Goal: Find specific page/section: Find specific page/section

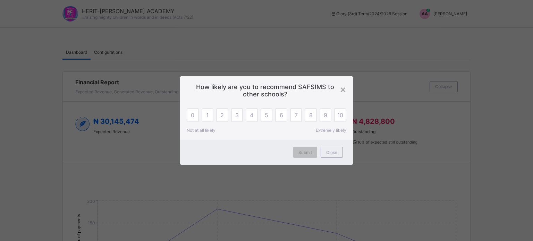
click at [344, 91] on div "×" at bounding box center [343, 89] width 7 height 12
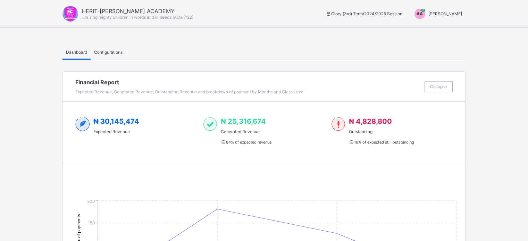
click at [442, 16] on span "[PERSON_NAME]" at bounding box center [445, 13] width 34 height 5
click at [444, 28] on span "Switch to Admin View" at bounding box center [435, 30] width 53 height 8
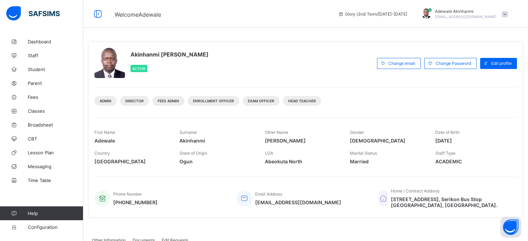
click at [38, 67] on span "Student" at bounding box center [56, 70] width 56 height 6
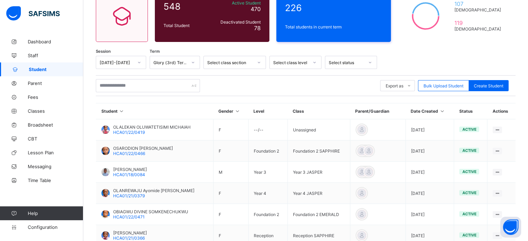
scroll to position [69, 0]
click at [348, 90] on div "Export as Pdf Report Excel Report Excel Report (LMS) Bulk Upload Student Create…" at bounding box center [305, 85] width 419 height 13
click at [35, 97] on span "Fees" at bounding box center [56, 97] width 56 height 6
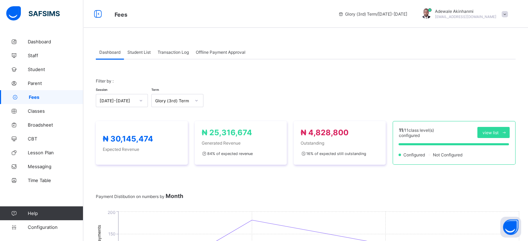
click at [147, 55] on div "Student List" at bounding box center [139, 52] width 30 height 14
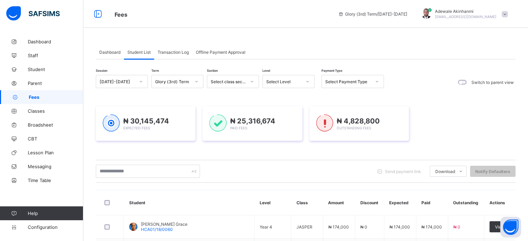
click at [429, 117] on div "₦ 30,145,474 Expected Fees ₦ 25,316,674 Paid Fees ₦ 4,828,800 Outstanding Fees" at bounding box center [305, 123] width 419 height 35
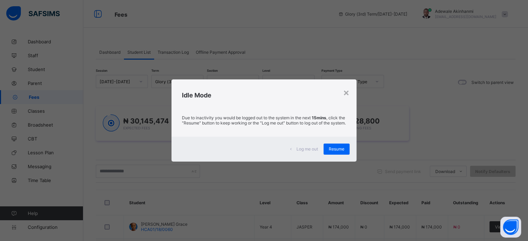
click at [336, 155] on div "Resume" at bounding box center [336, 149] width 26 height 11
